Goal: Information Seeking & Learning: Check status

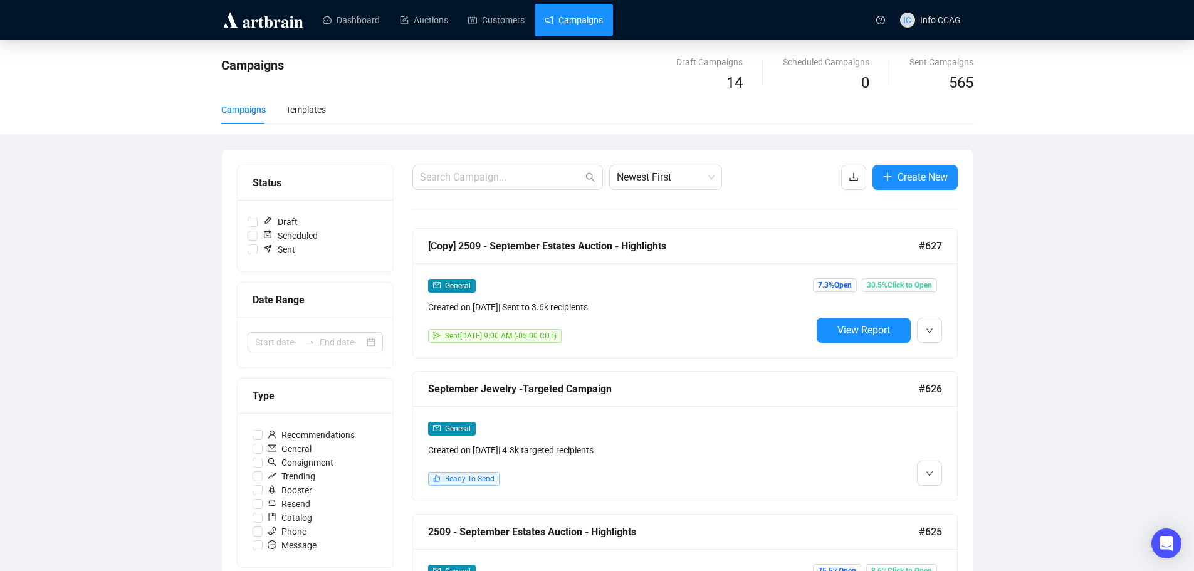
scroll to position [188, 0]
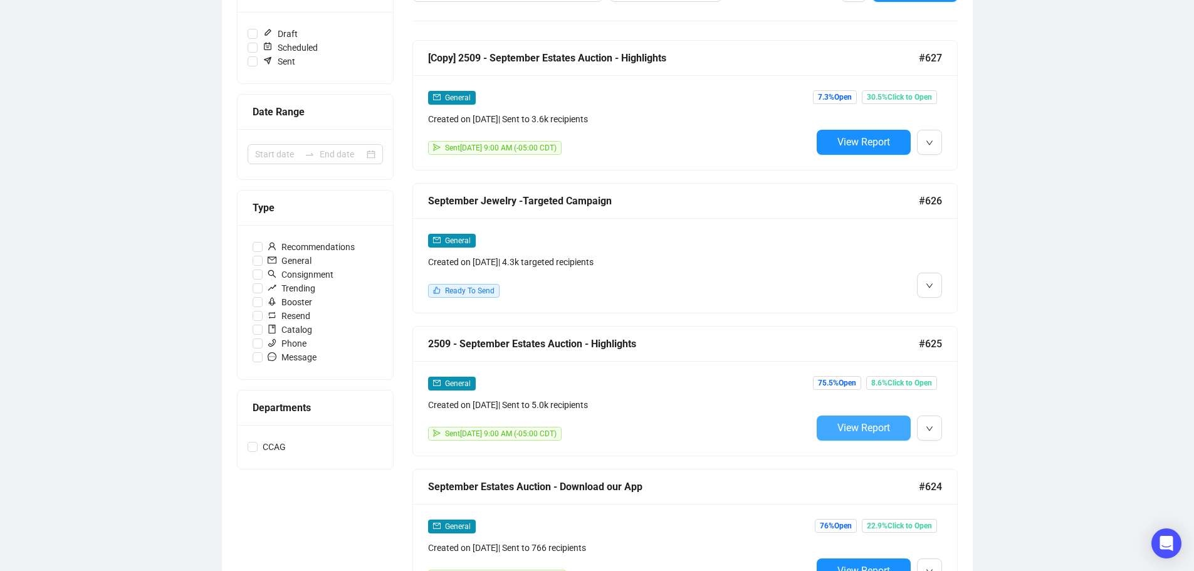
click at [880, 425] on span "View Report" at bounding box center [863, 428] width 53 height 12
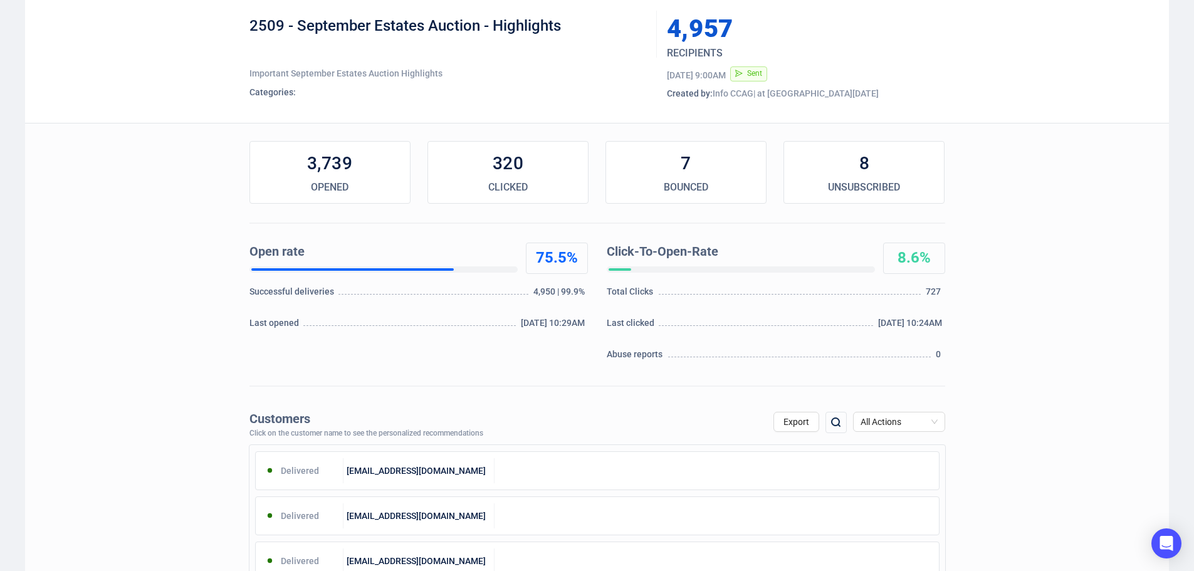
scroll to position [251, 0]
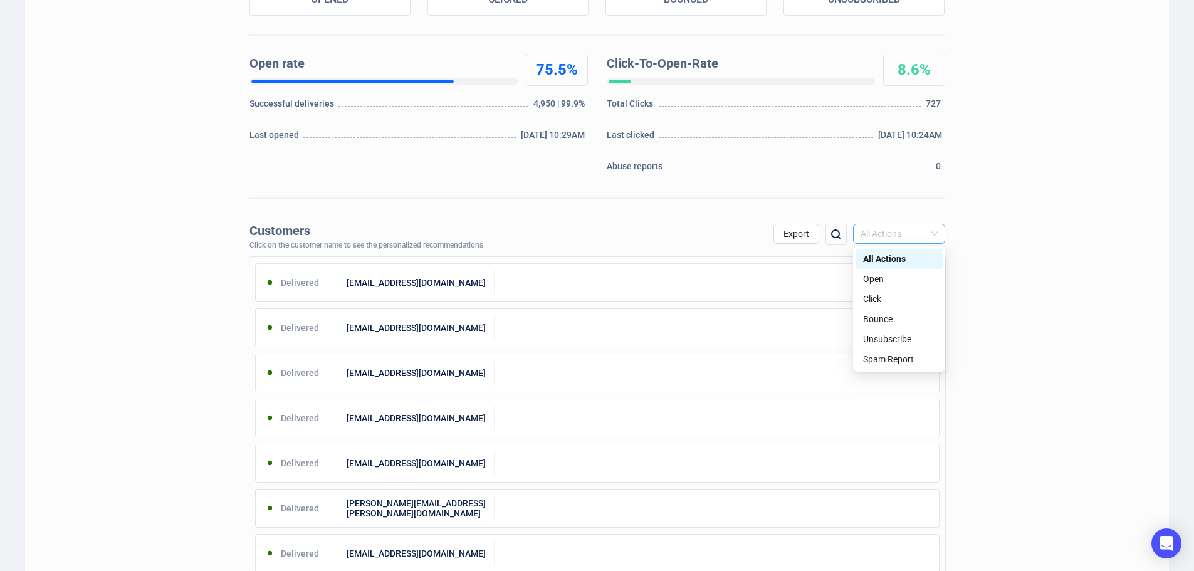
click at [929, 234] on span "All Actions" at bounding box center [898, 233] width 77 height 19
click at [890, 339] on div "Unsubscribe" at bounding box center [899, 339] width 72 height 14
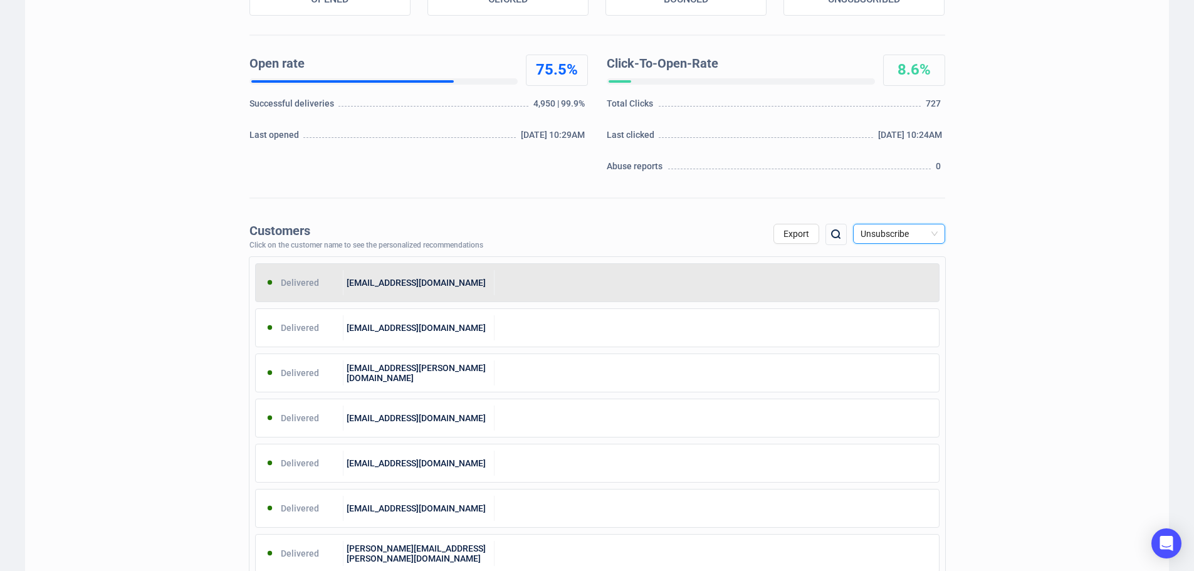
click at [592, 292] on div at bounding box center [716, 282] width 444 height 25
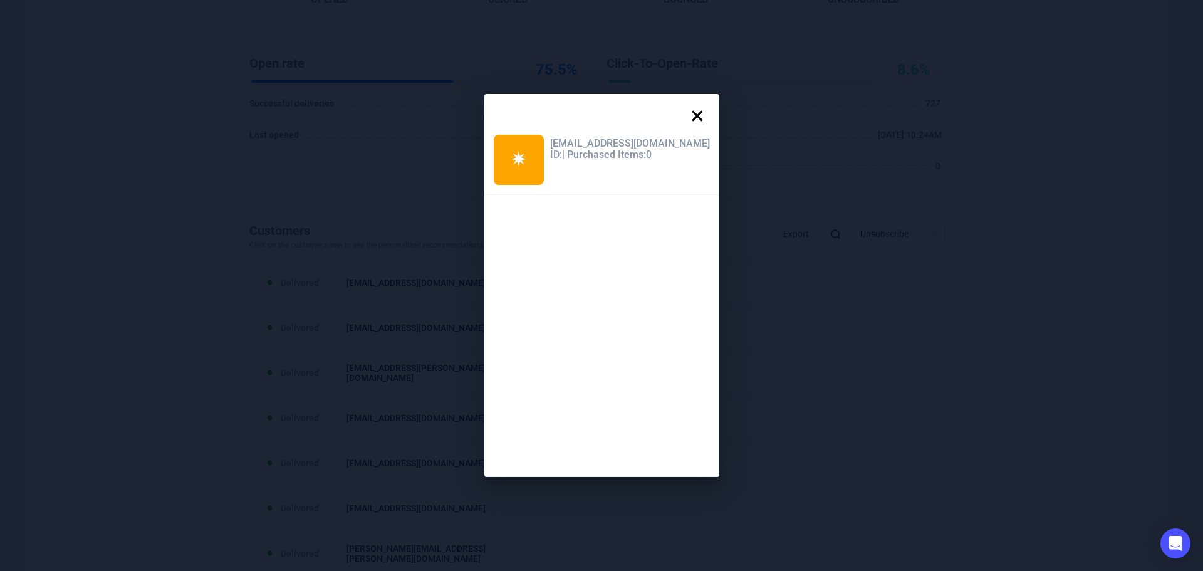
click at [685, 108] on icon at bounding box center [697, 115] width 25 height 25
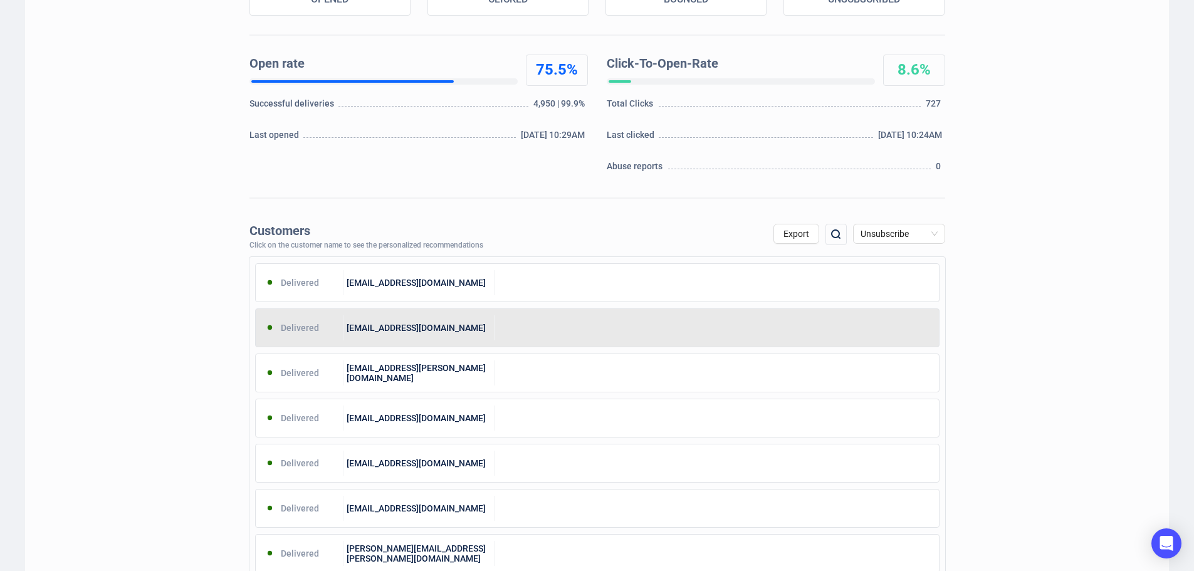
click at [471, 327] on div "[EMAIL_ADDRESS][DOMAIN_NAME]" at bounding box center [418, 327] width 151 height 25
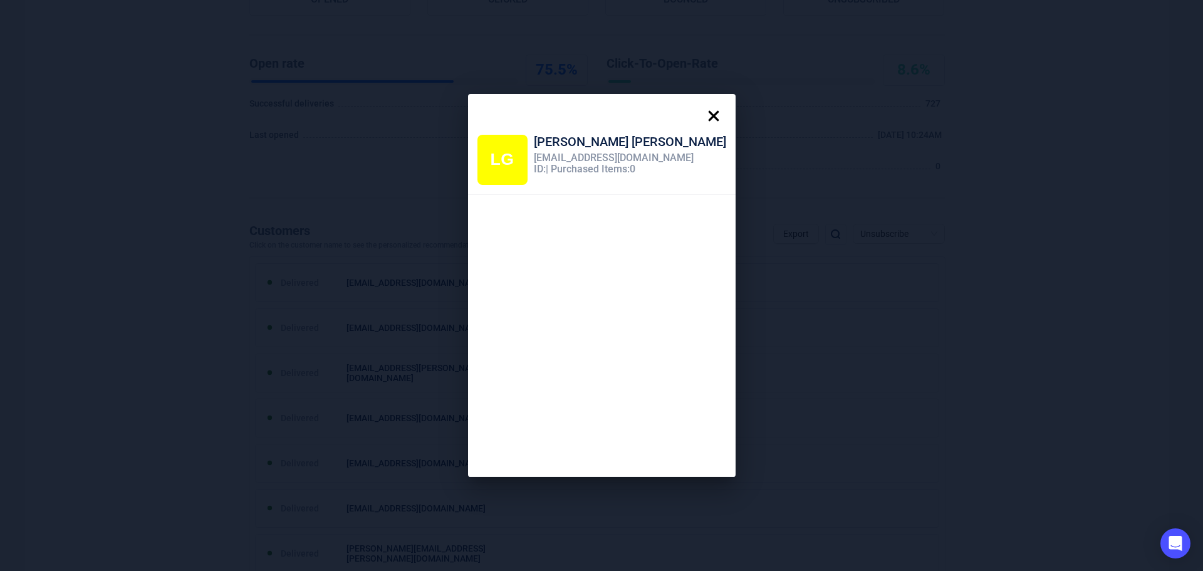
click at [708, 115] on icon at bounding box center [713, 116] width 11 height 11
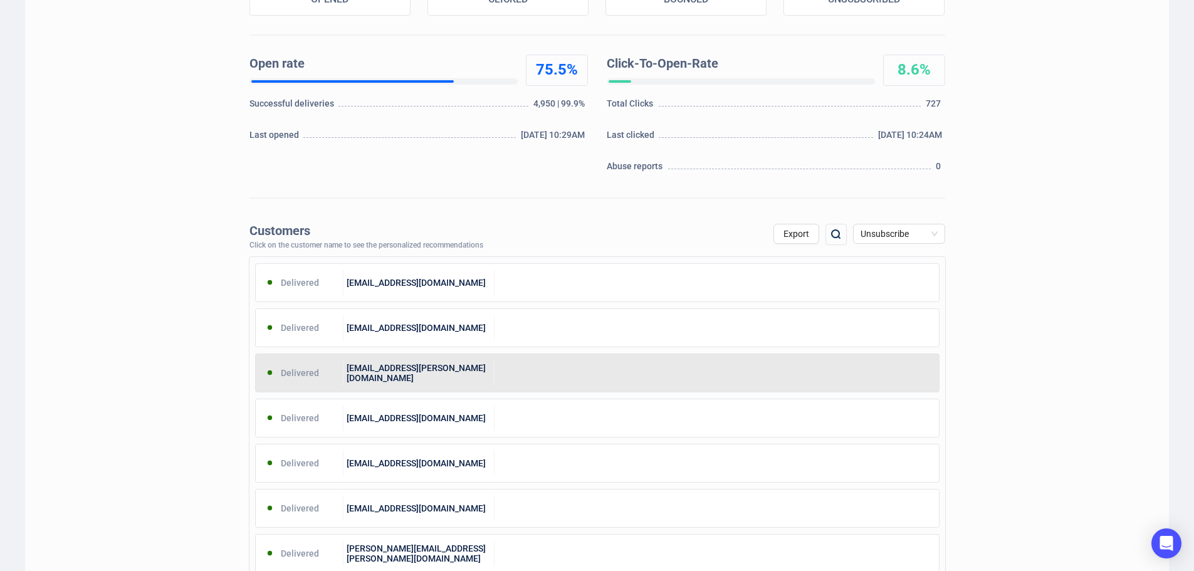
click at [480, 382] on div "[EMAIL_ADDRESS][PERSON_NAME][DOMAIN_NAME]" at bounding box center [418, 372] width 151 height 25
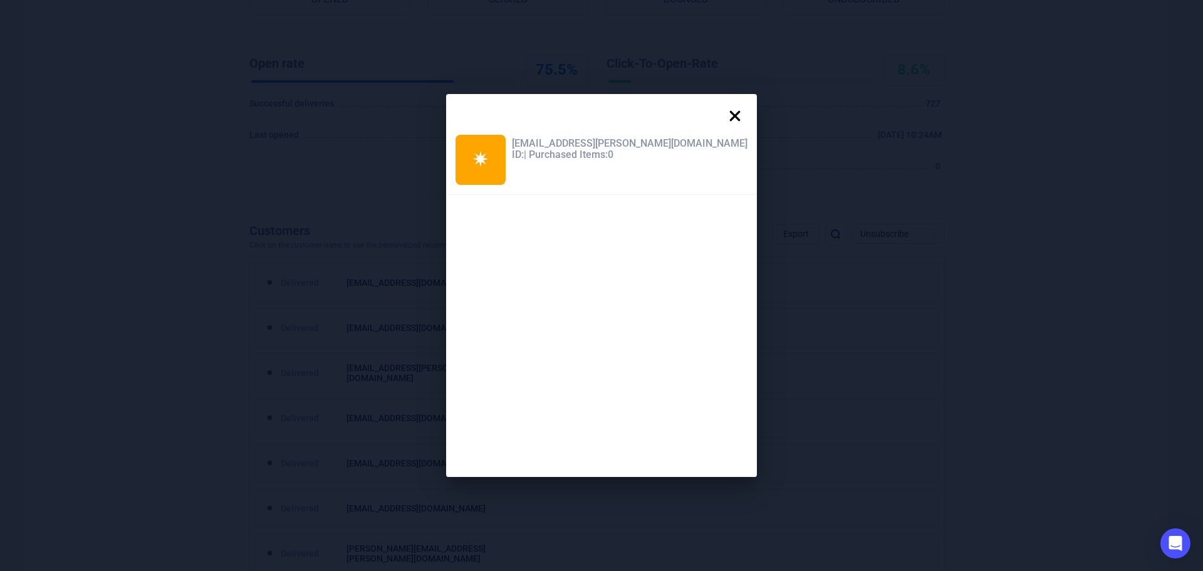
click at [722, 115] on icon at bounding box center [734, 115] width 25 height 25
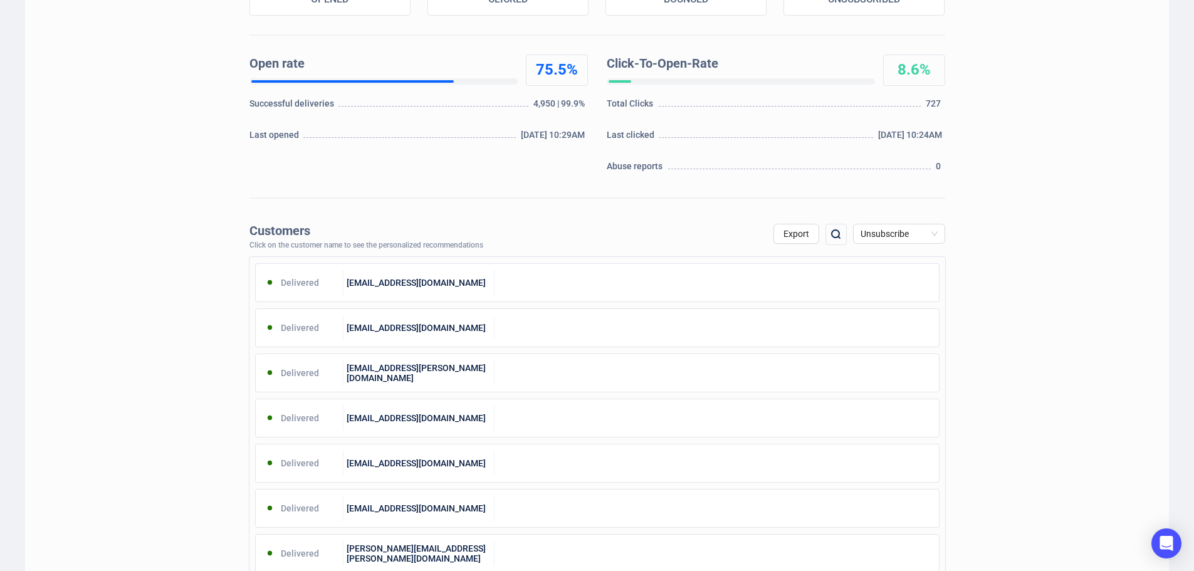
scroll to position [0, 0]
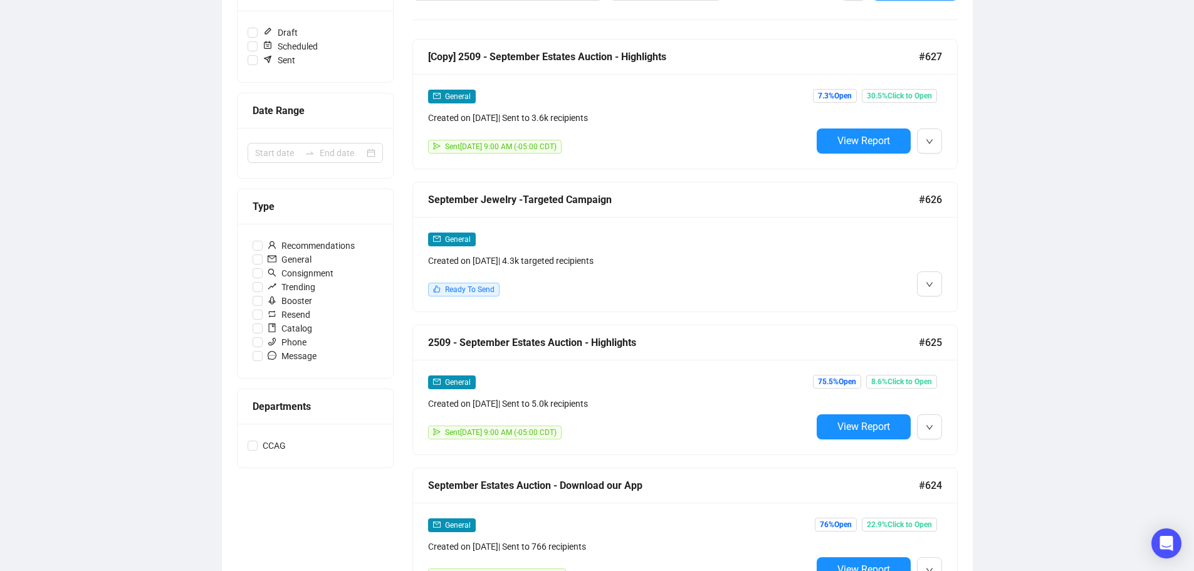
scroll to position [252, 0]
